Goal: Information Seeking & Learning: Learn about a topic

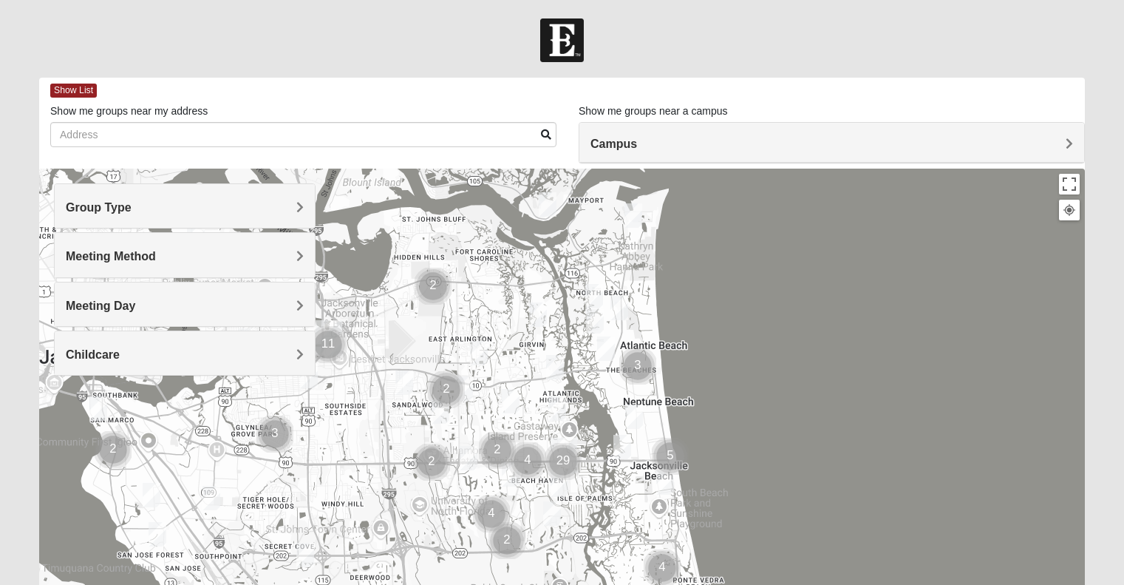
scroll to position [74, 0]
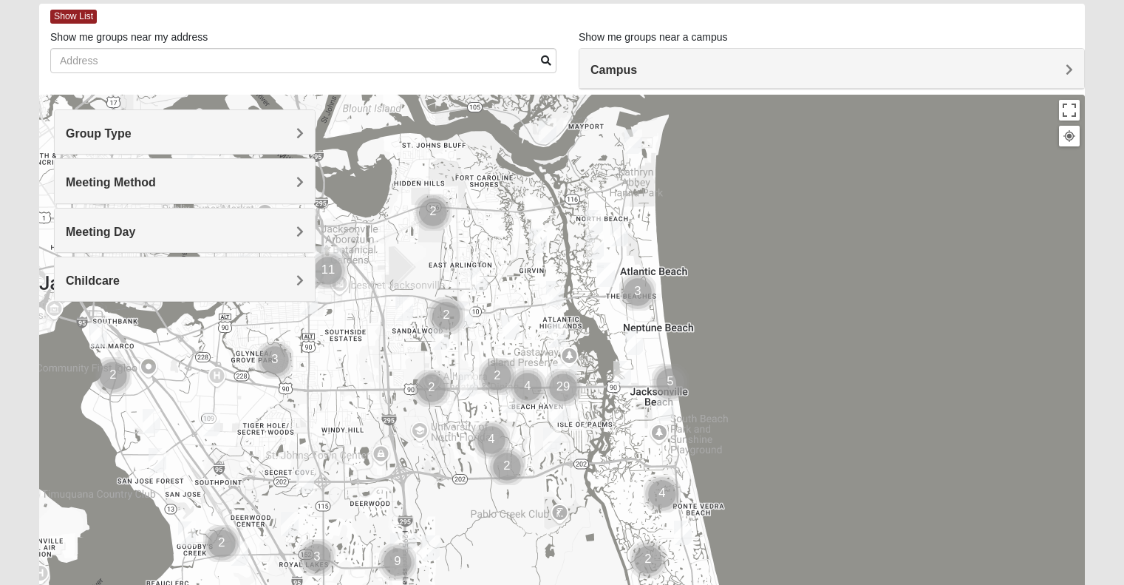
click at [270, 225] on h4 "Meeting Day" at bounding box center [185, 232] width 238 height 14
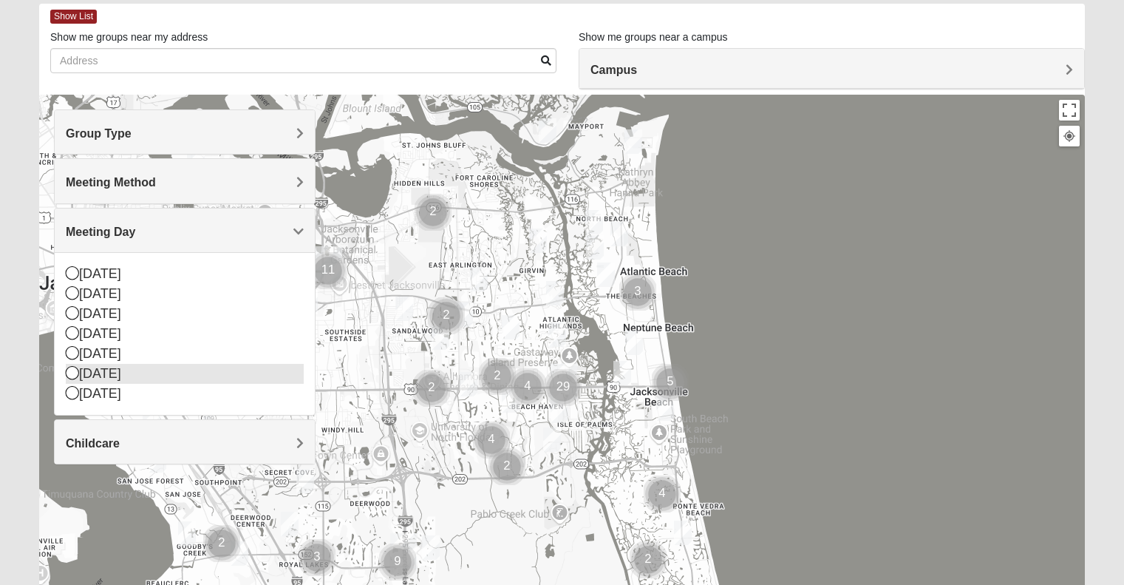
click at [69, 374] on icon at bounding box center [72, 372] width 13 height 13
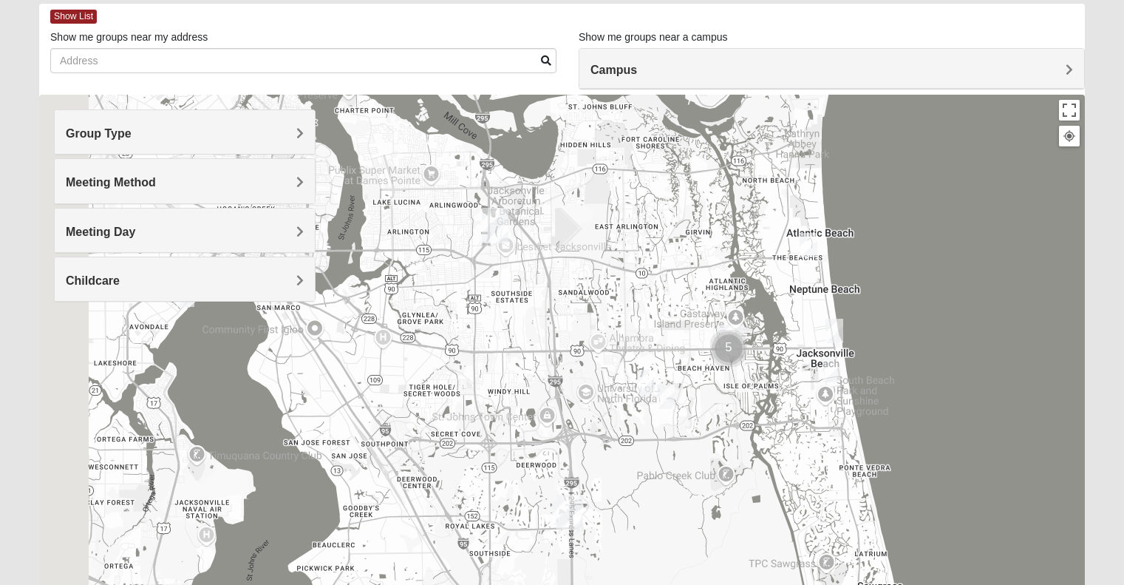
drag, startPoint x: 453, startPoint y: 304, endPoint x: 628, endPoint y: 263, distance: 179.1
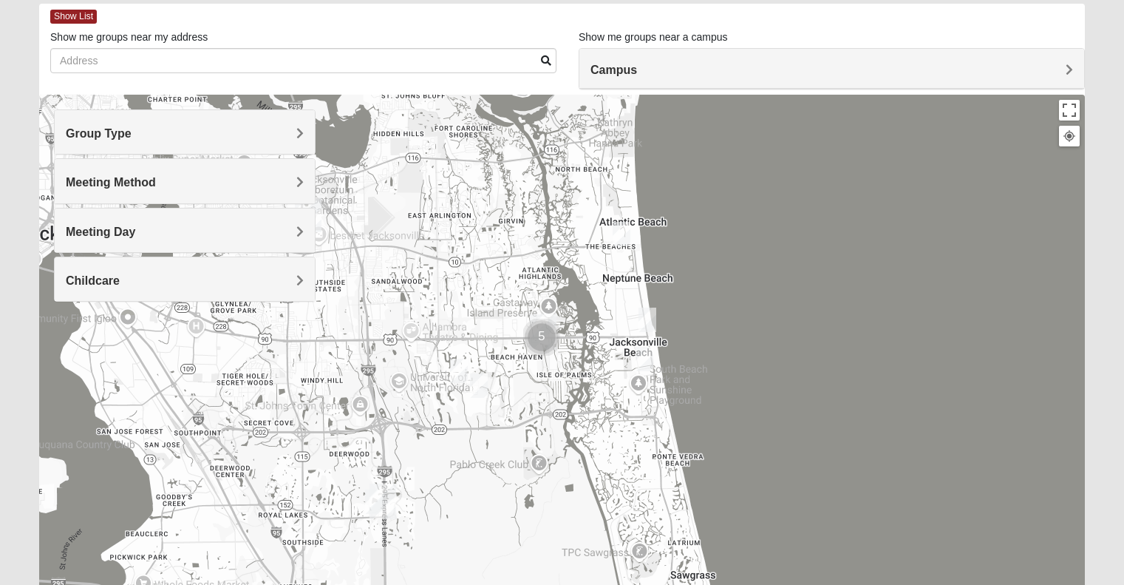
drag, startPoint x: 696, startPoint y: 233, endPoint x: 504, endPoint y: 226, distance: 192.3
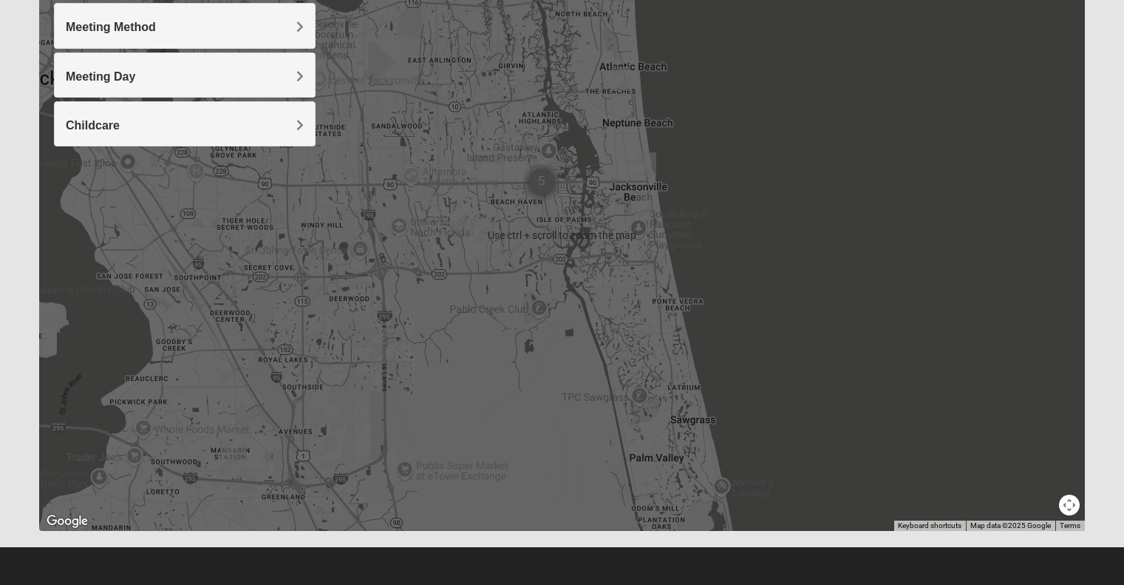
scroll to position [155, 0]
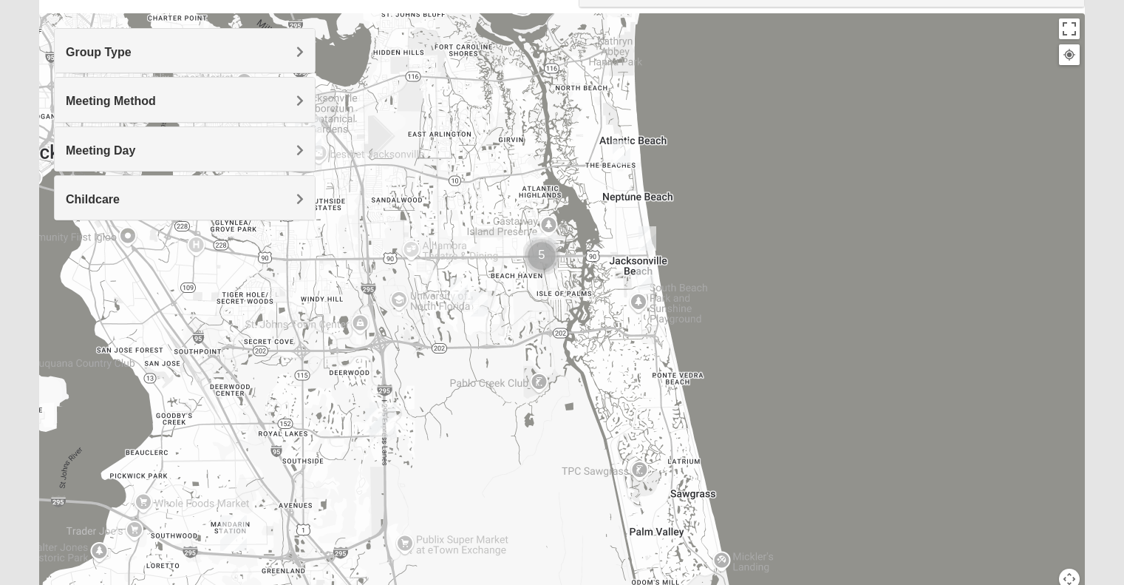
click at [618, 145] on img "Mens Clampitt 32233" at bounding box center [622, 153] width 30 height 36
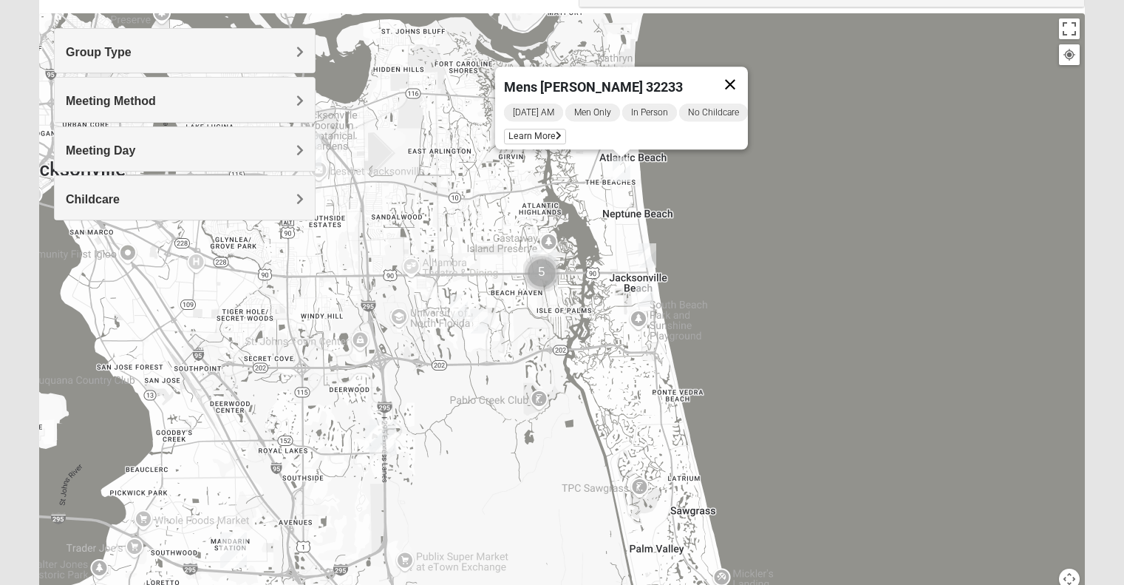
drag, startPoint x: 735, startPoint y: 72, endPoint x: 714, endPoint y: 120, distance: 53.3
click at [735, 72] on button "Close" at bounding box center [730, 84] width 35 height 35
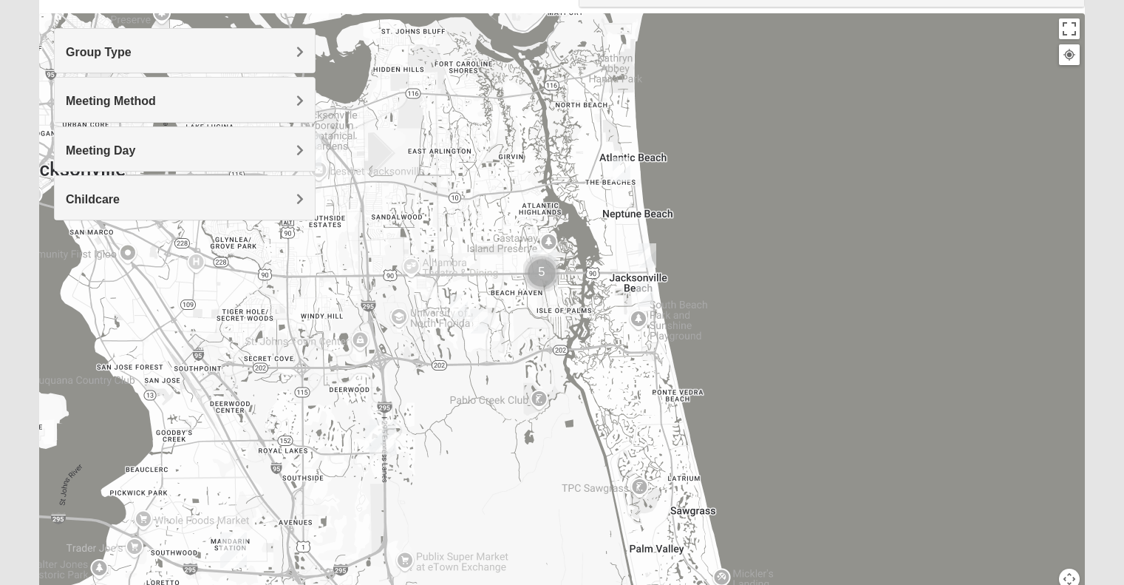
click at [647, 261] on img "Mens McLauchlan 32250" at bounding box center [648, 255] width 30 height 36
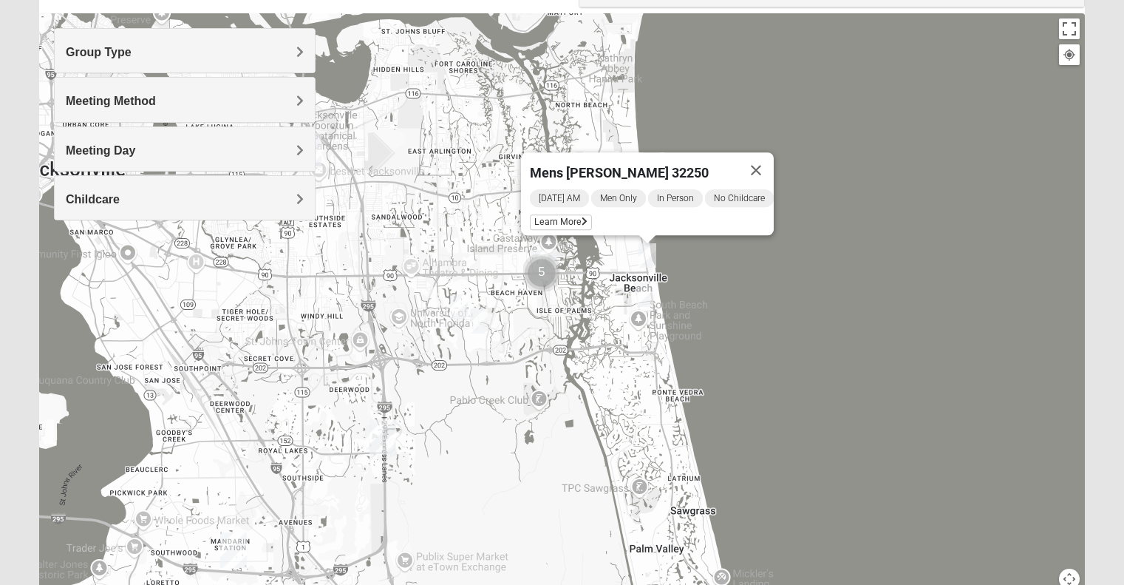
click at [645, 254] on img "Mens McLauchlan 32250" at bounding box center [648, 255] width 30 height 36
click at [646, 289] on img "Womens Harnek/Holterman 32250" at bounding box center [645, 294] width 30 height 36
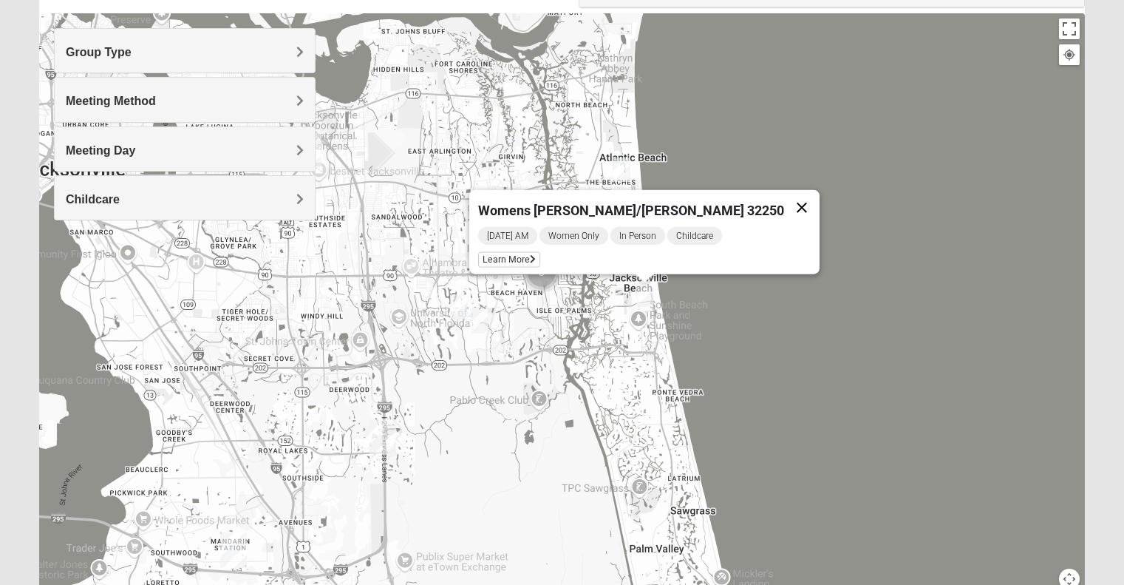
click at [784, 206] on button "Close" at bounding box center [801, 207] width 35 height 35
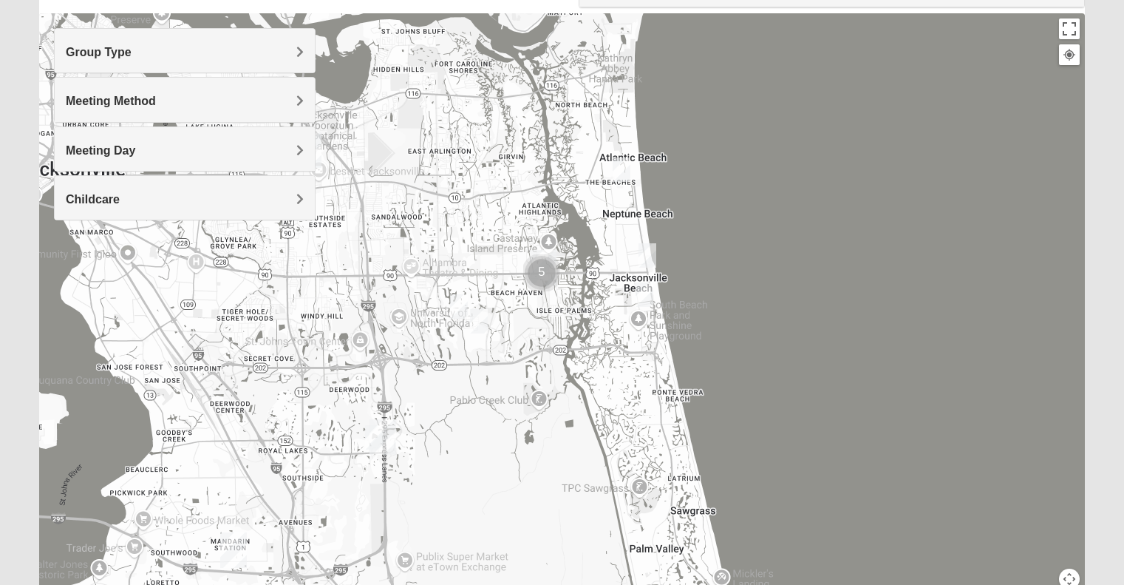
click at [548, 254] on img "Cluster of 5 groups" at bounding box center [541, 272] width 49 height 49
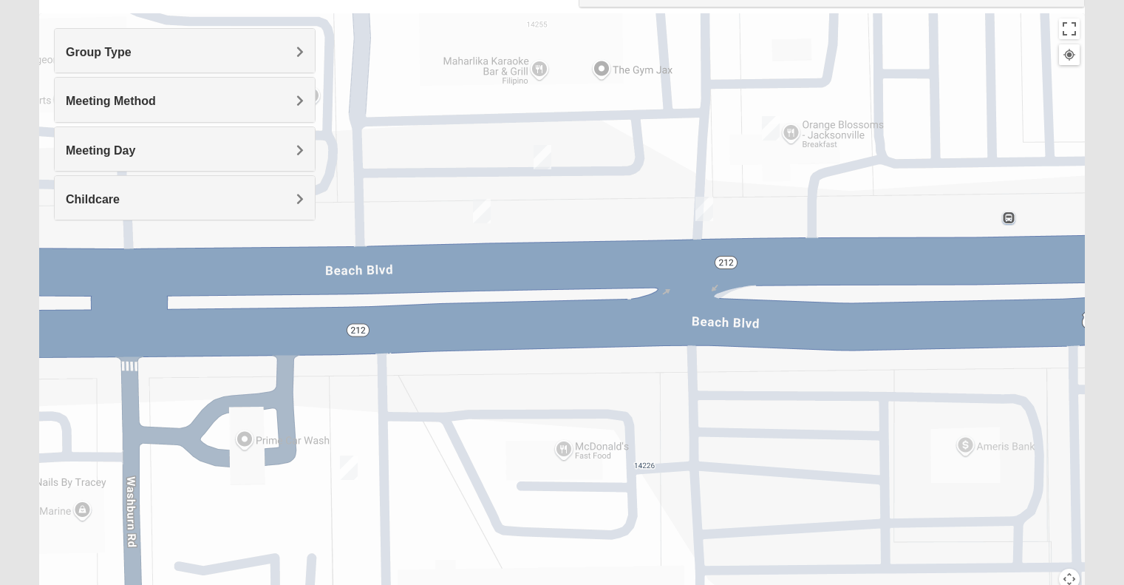
click at [770, 129] on img "On Campus Womens Simpson / Helmus 32250" at bounding box center [771, 128] width 30 height 36
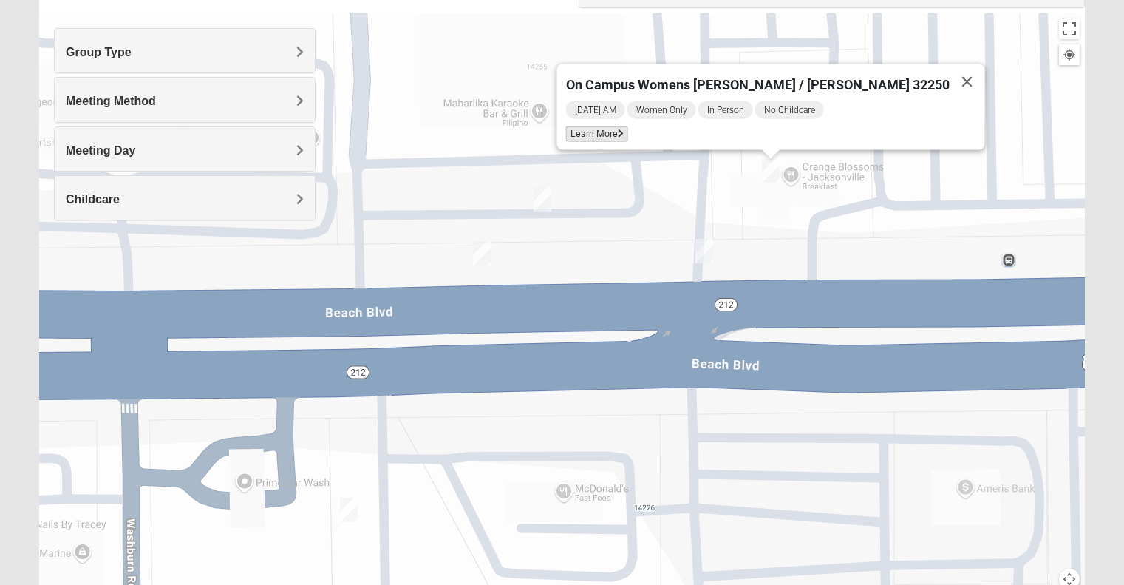
click at [628, 126] on span "Learn More" at bounding box center [596, 134] width 62 height 16
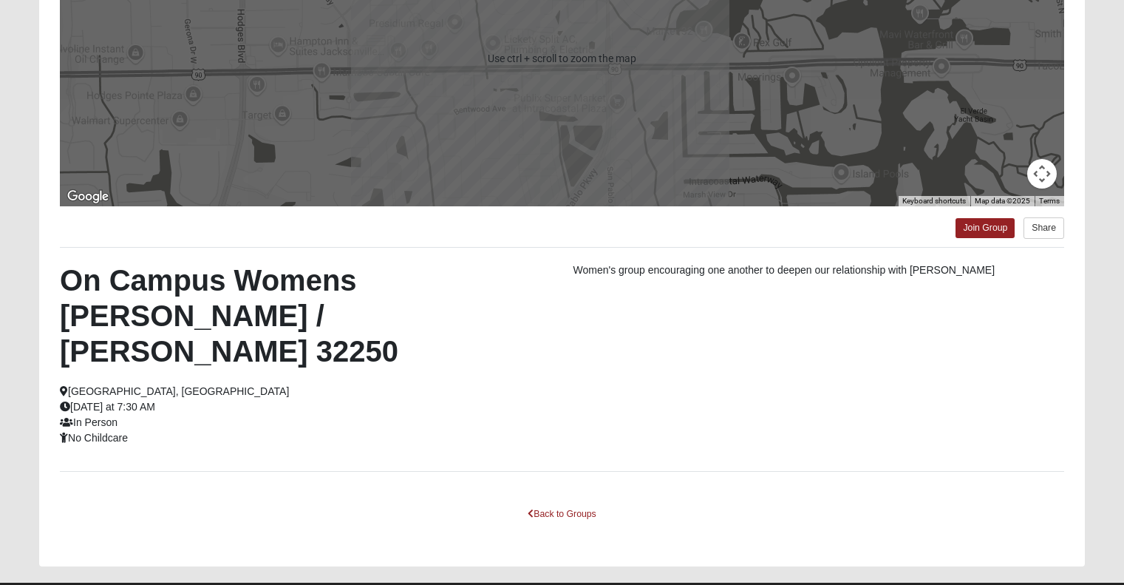
scroll to position [251, 0]
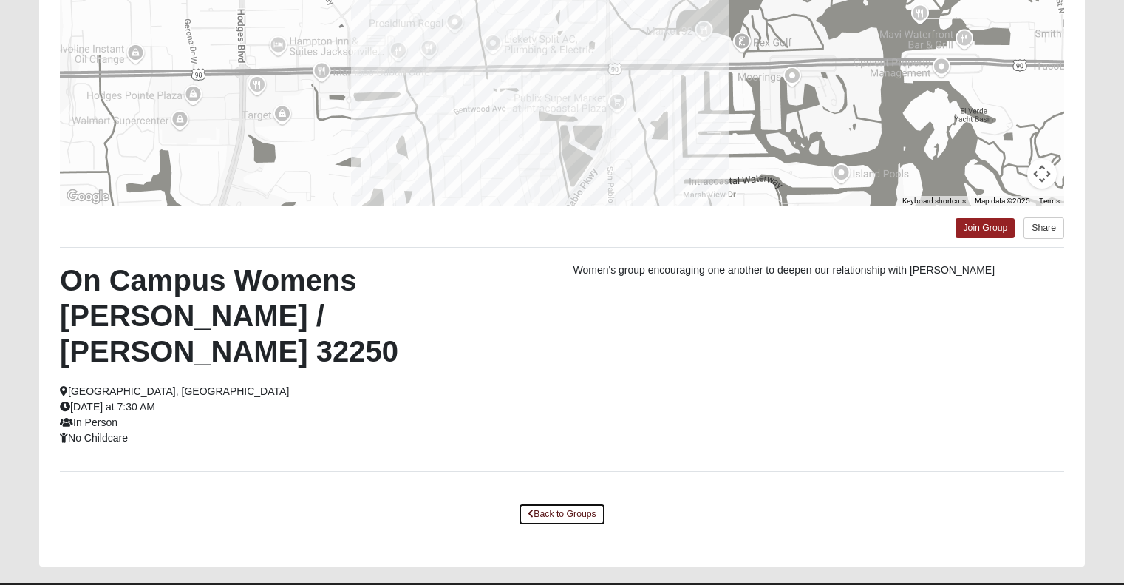
click at [531, 509] on icon at bounding box center [531, 513] width 6 height 9
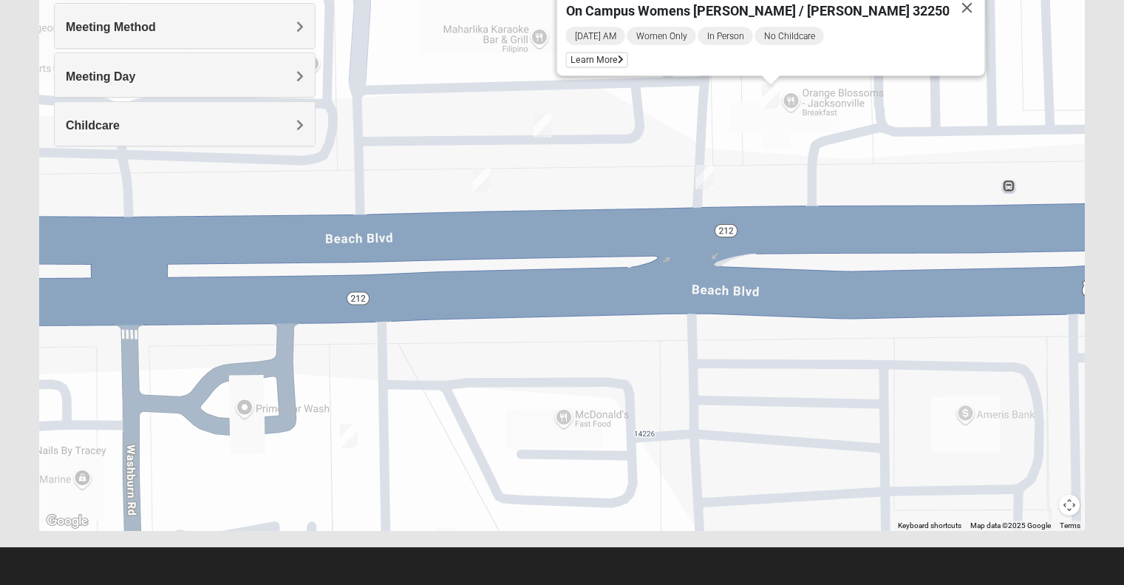
scroll to position [229, 0]
click at [534, 129] on img "On Campus Womens Smith 32250" at bounding box center [543, 125] width 30 height 36
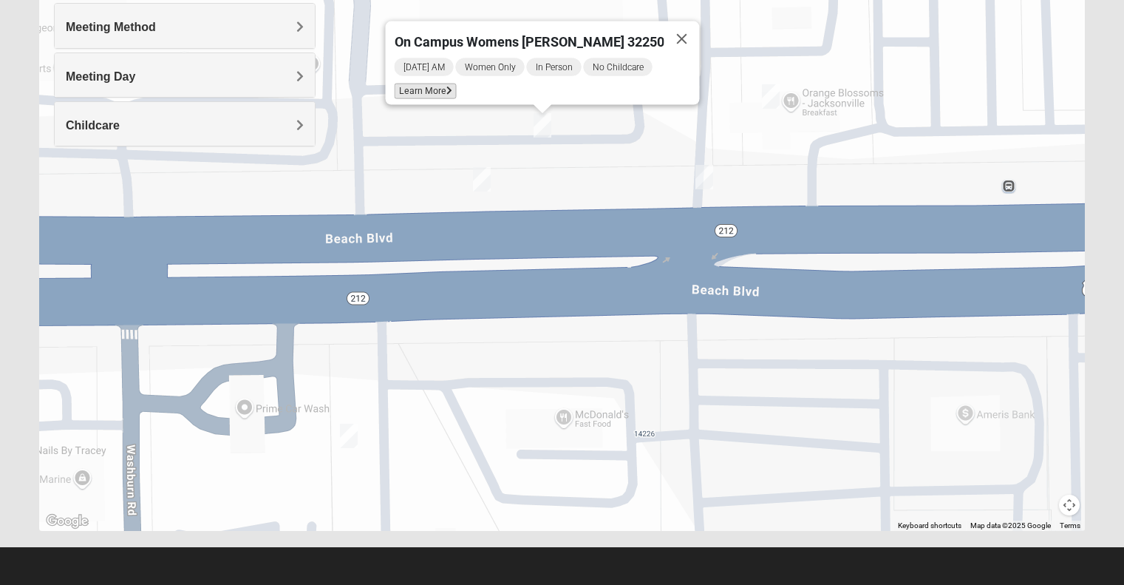
click at [456, 84] on span "Learn More" at bounding box center [425, 92] width 62 height 16
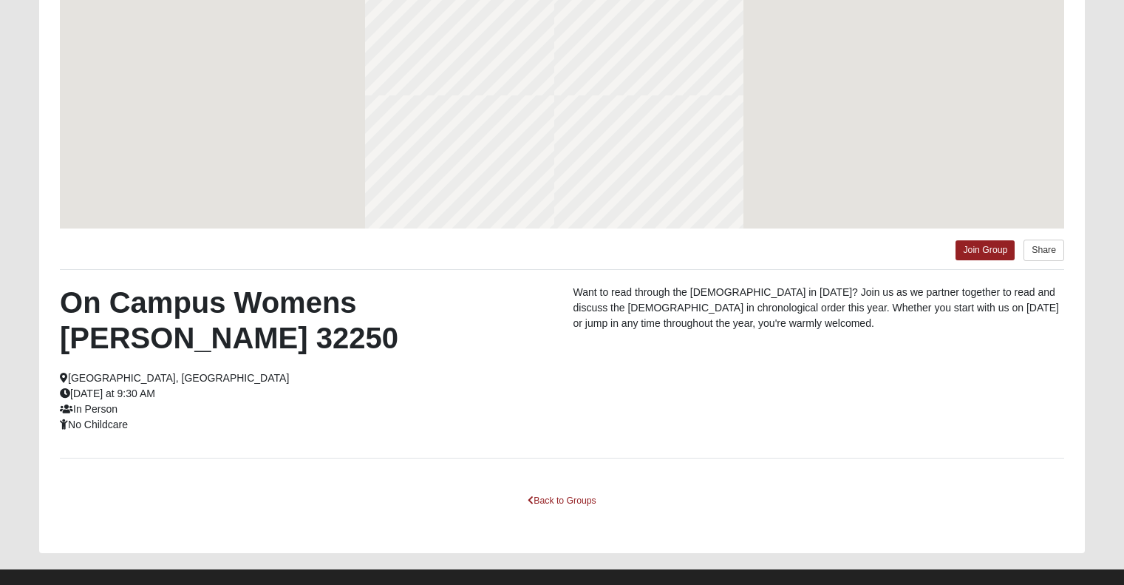
scroll to position [164, 0]
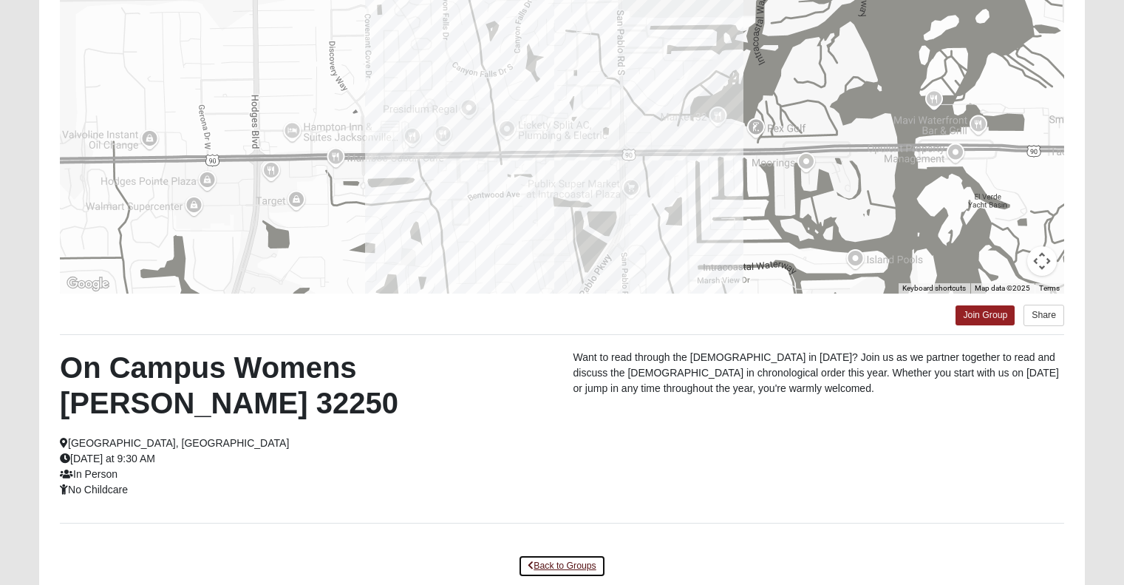
click at [532, 561] on icon at bounding box center [531, 565] width 6 height 9
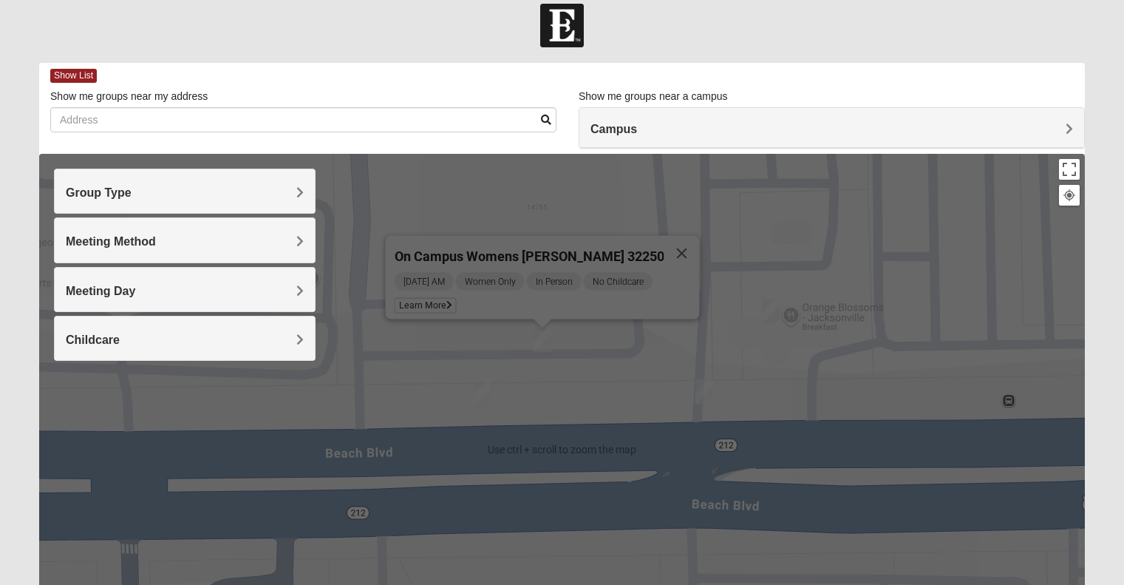
scroll to position [0, 0]
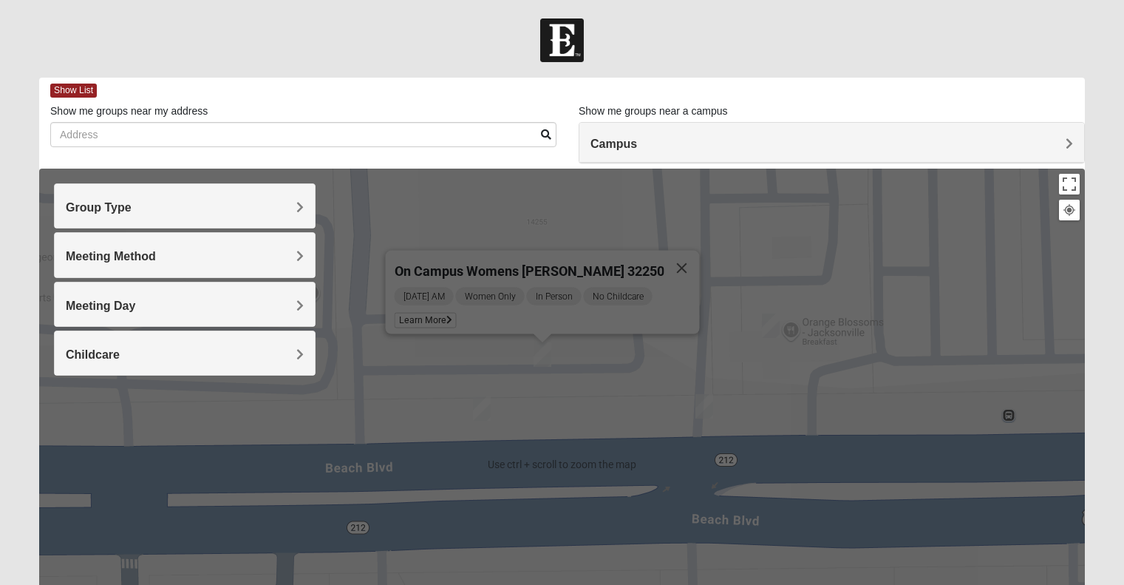
click at [628, 134] on div "Campus" at bounding box center [831, 143] width 505 height 40
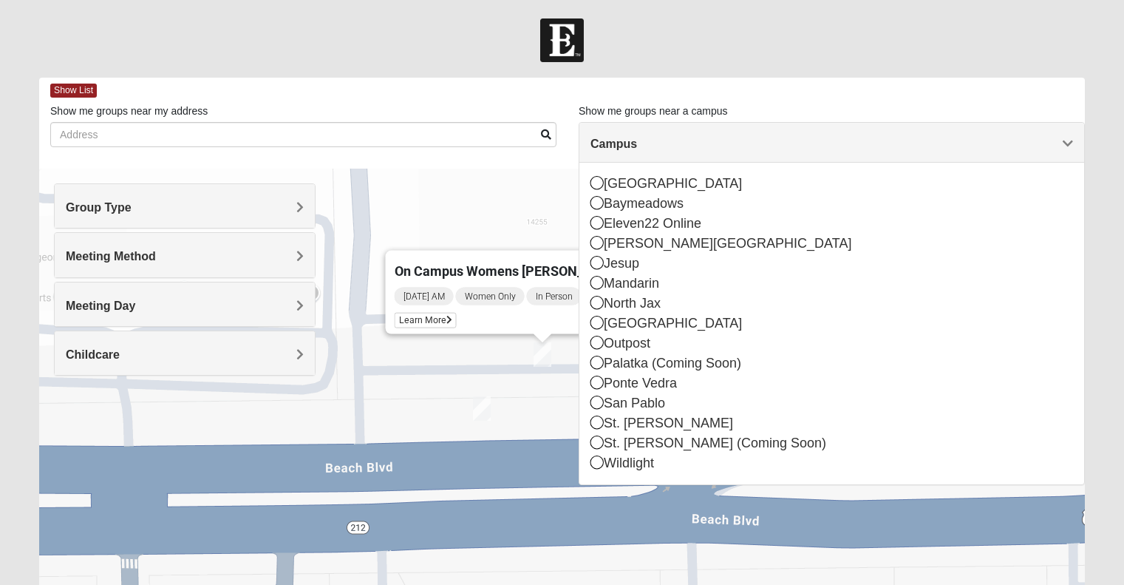
click at [677, 80] on div "Show List" at bounding box center [567, 91] width 1035 height 26
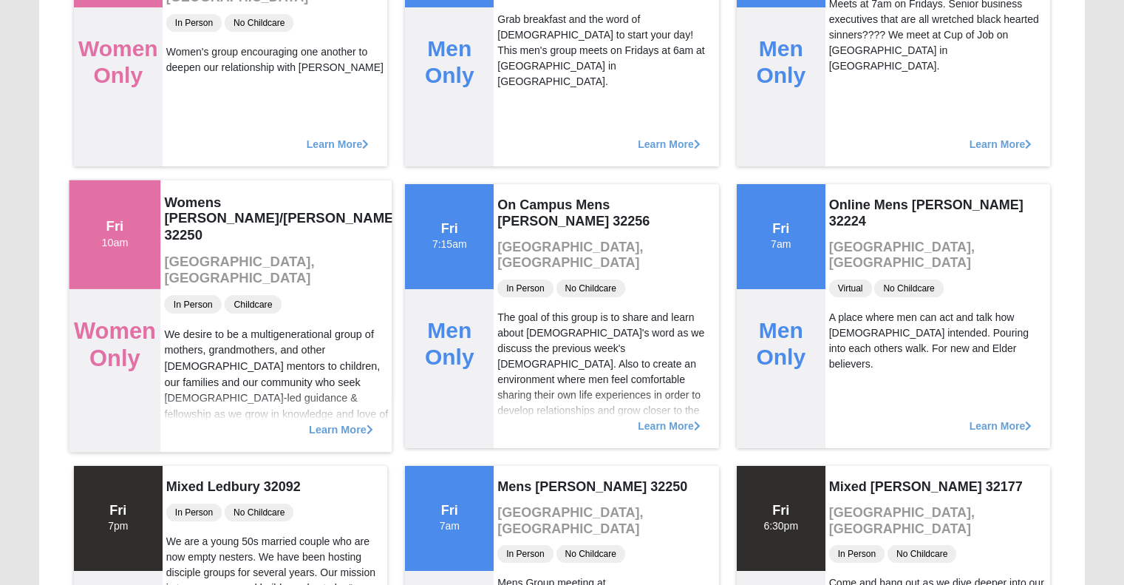
scroll to position [296, 0]
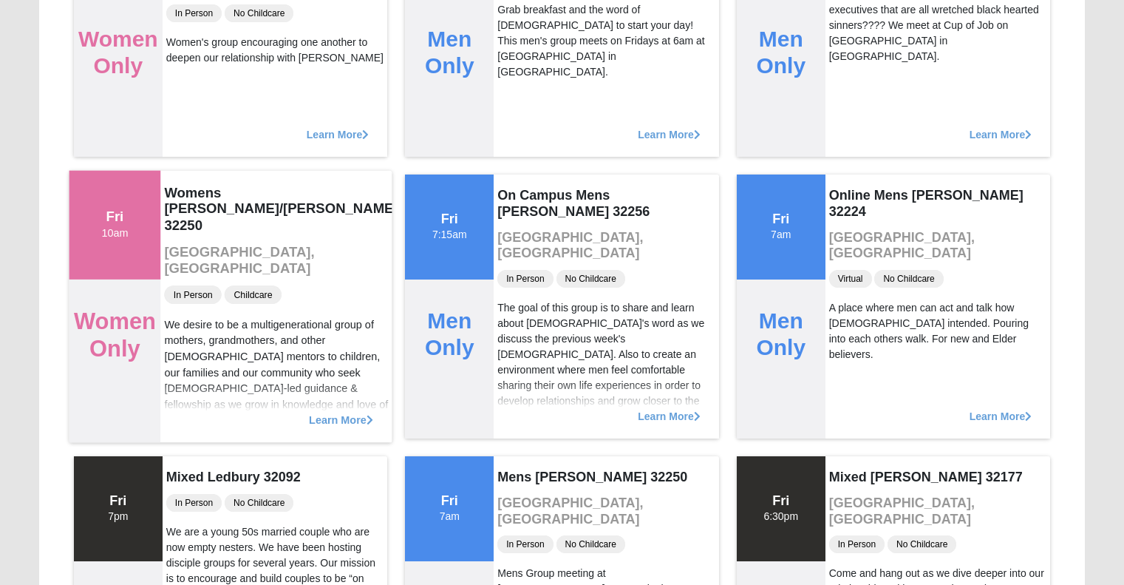
click at [316, 408] on div "Learn More" at bounding box center [276, 411] width 232 height 61
click at [320, 412] on span "Learn More" at bounding box center [341, 412] width 64 height 0
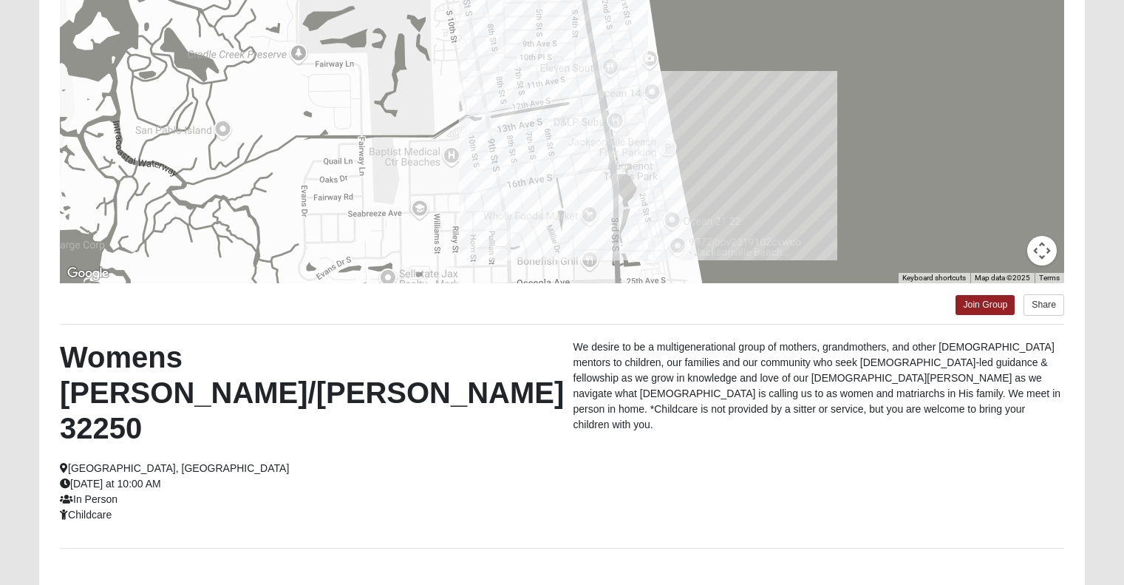
scroll to position [216, 0]
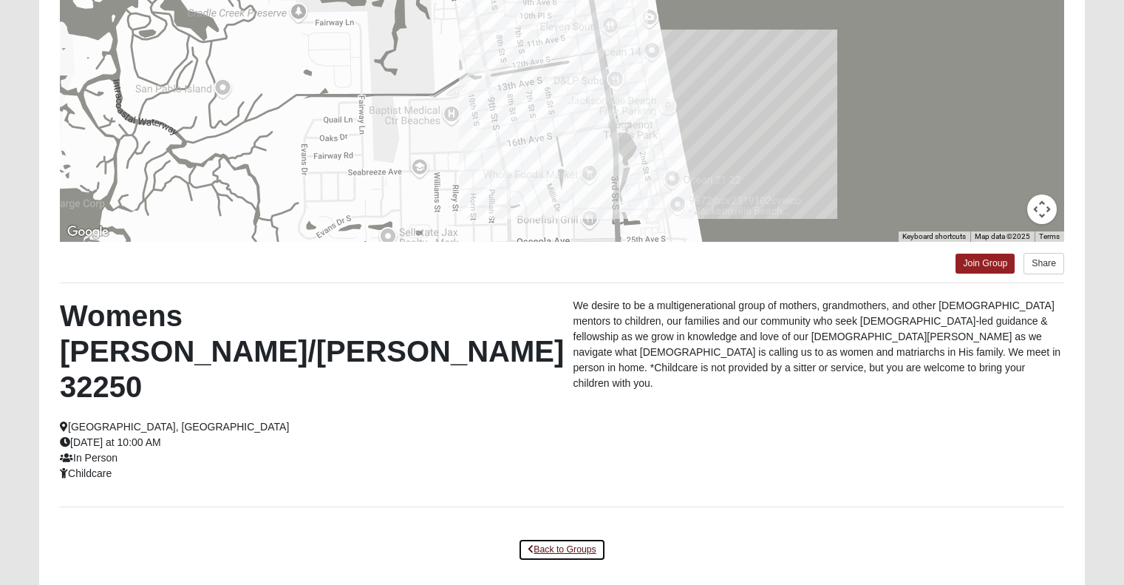
click at [523, 538] on link "Back to Groups" at bounding box center [561, 549] width 87 height 23
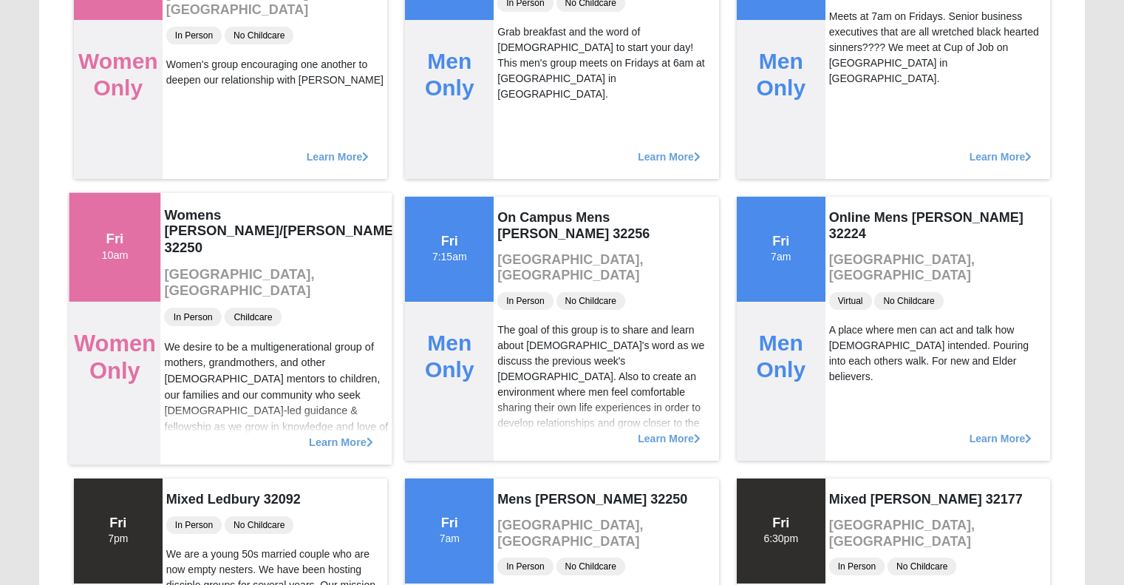
scroll to position [296, 0]
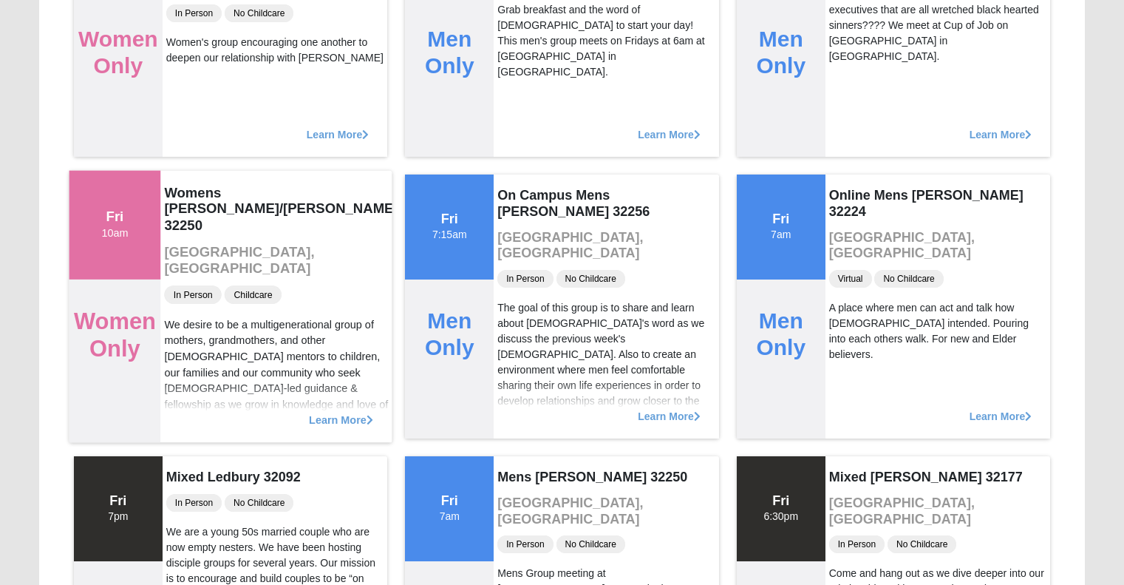
click at [345, 412] on span "Learn More" at bounding box center [341, 412] width 64 height 0
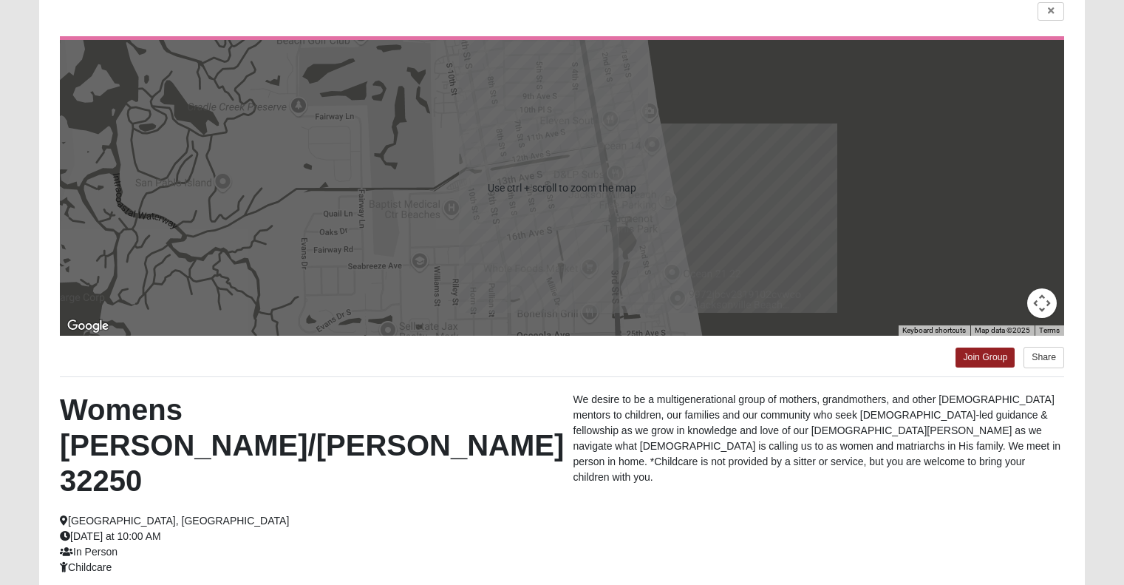
scroll to position [148, 0]
